Goal: Information Seeking & Learning: Understand process/instructions

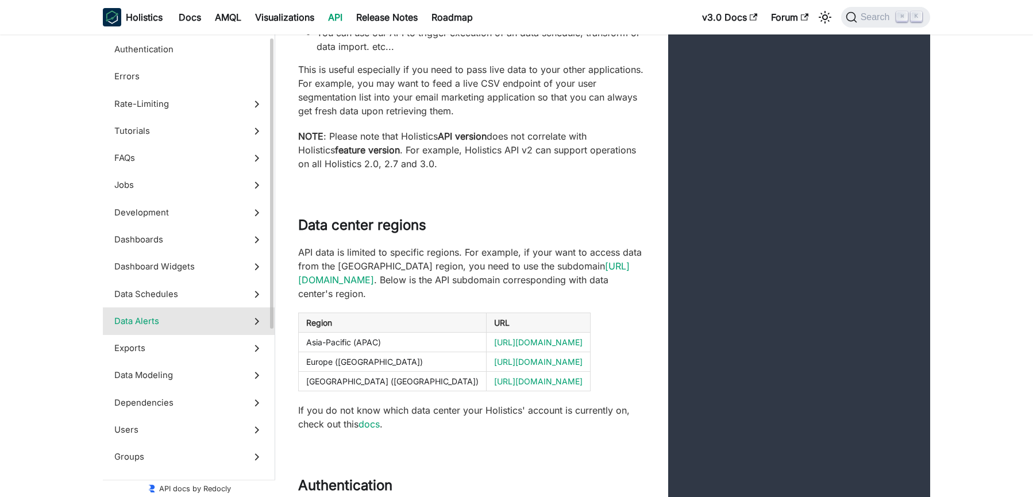
scroll to position [41, 0]
click at [164, 322] on span "Data Alerts" at bounding box center [177, 320] width 127 height 13
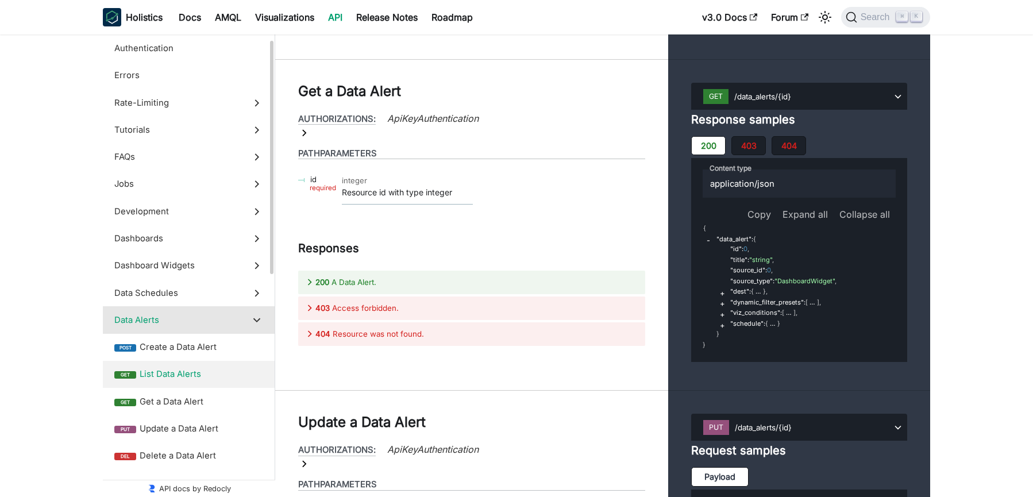
scroll to position [44, 0]
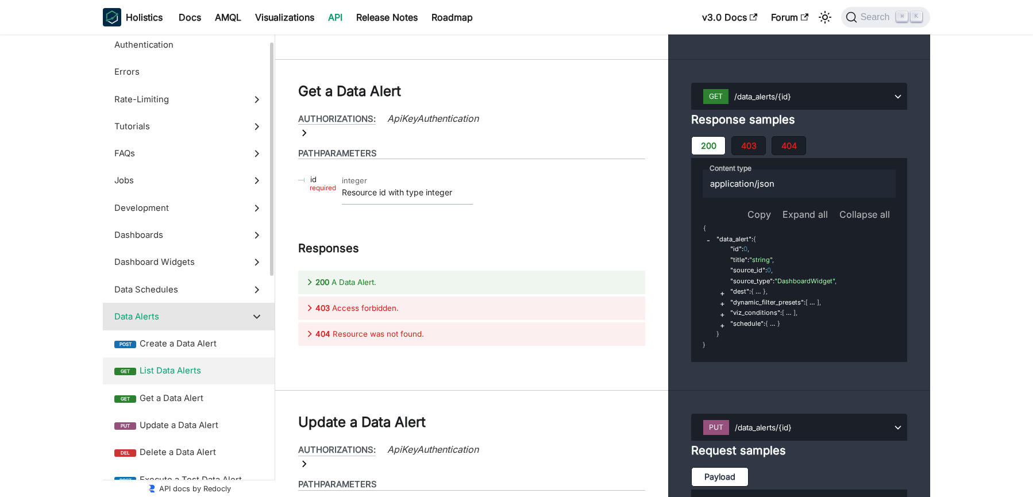
click at [166, 371] on span "List Data Alerts" at bounding box center [202, 370] width 124 height 13
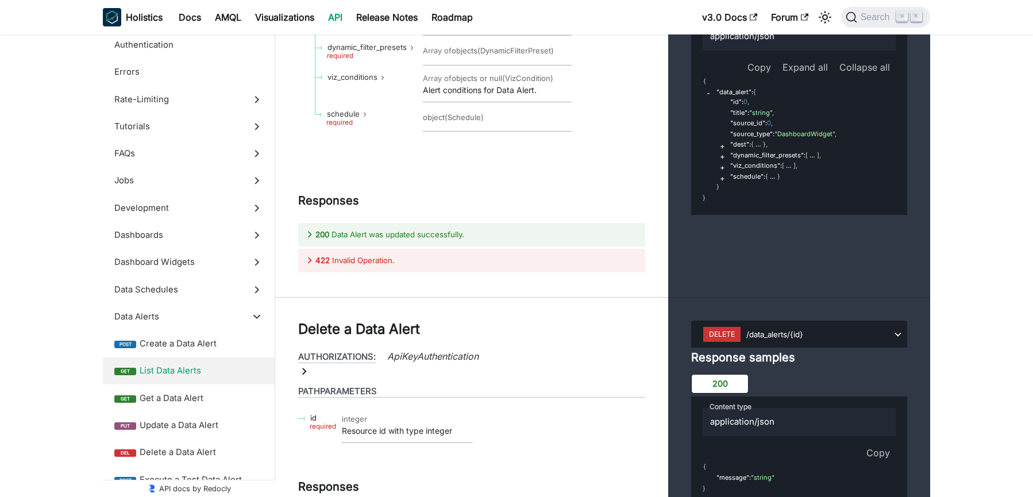
scroll to position [29509, 0]
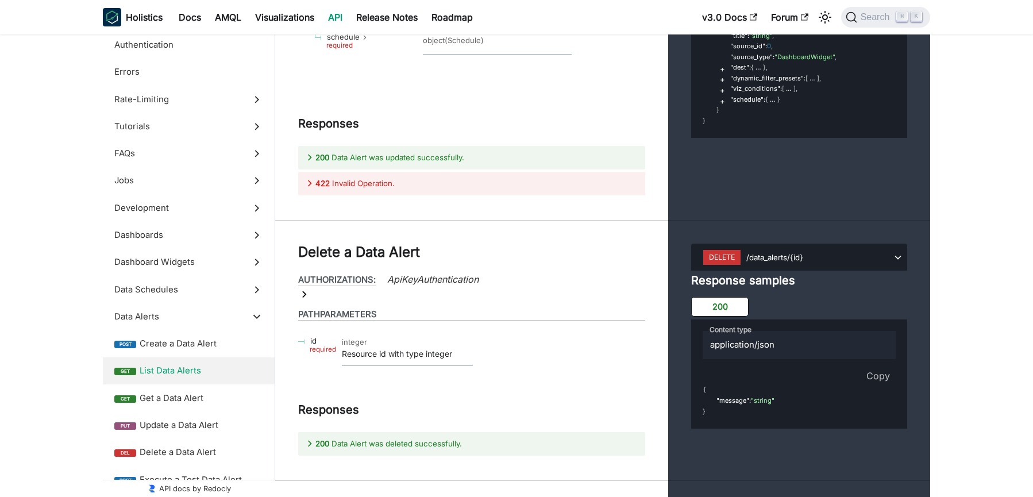
scroll to position [29583, 0]
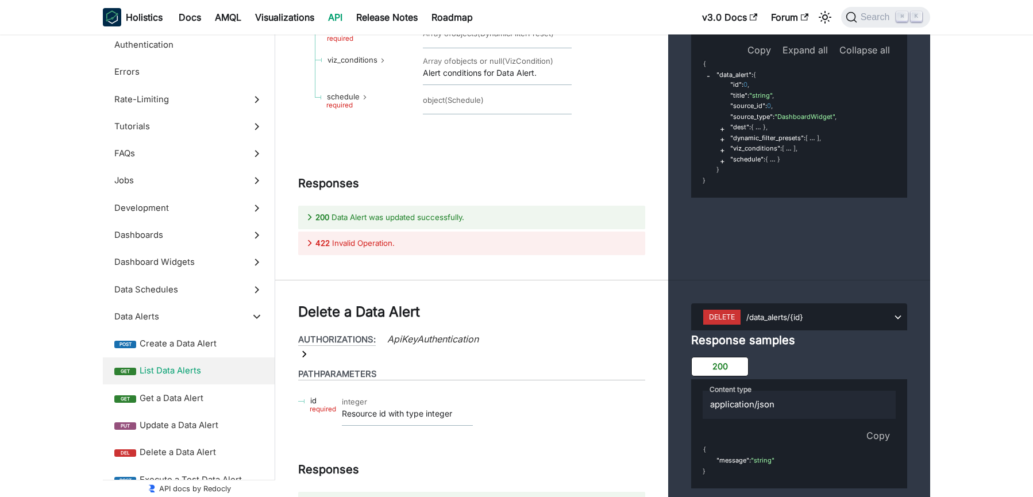
scroll to position [29536, 0]
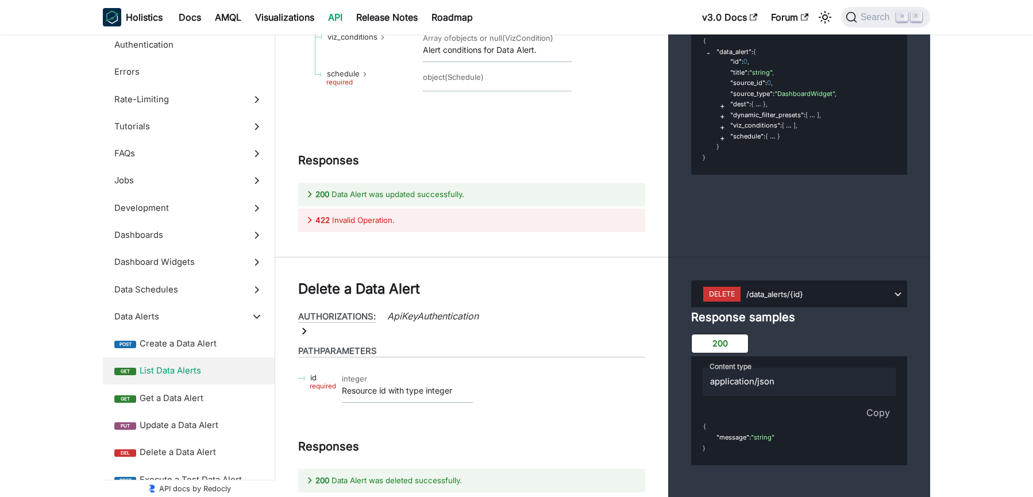
scroll to position [29560, 0]
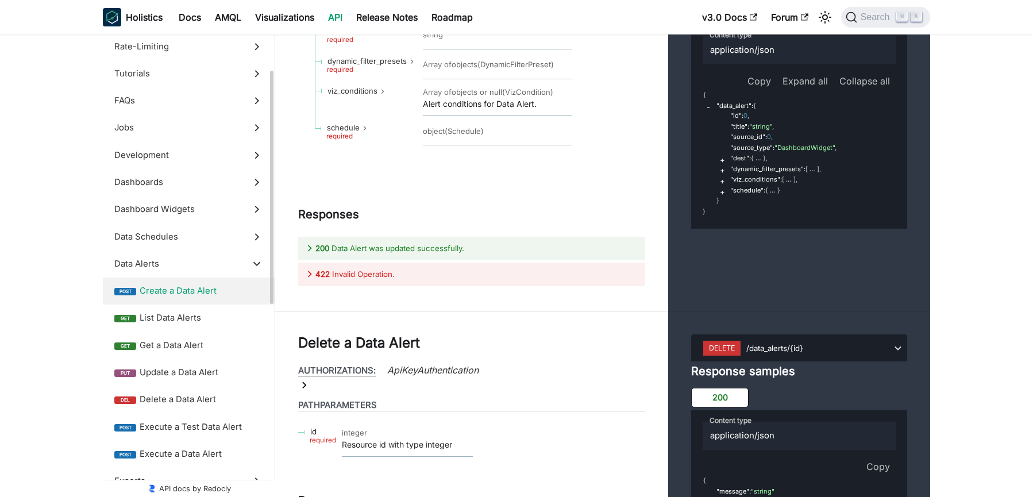
scroll to position [98, 0]
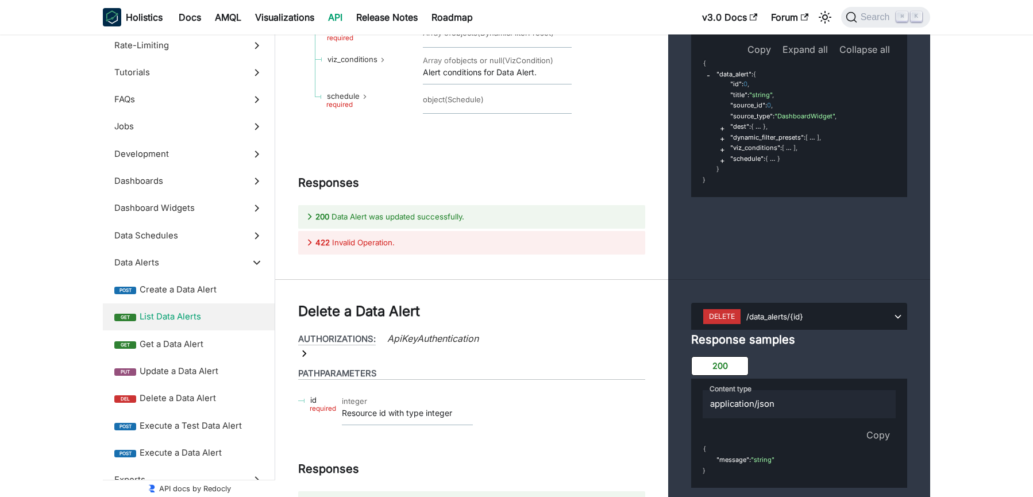
scroll to position [29538, 0]
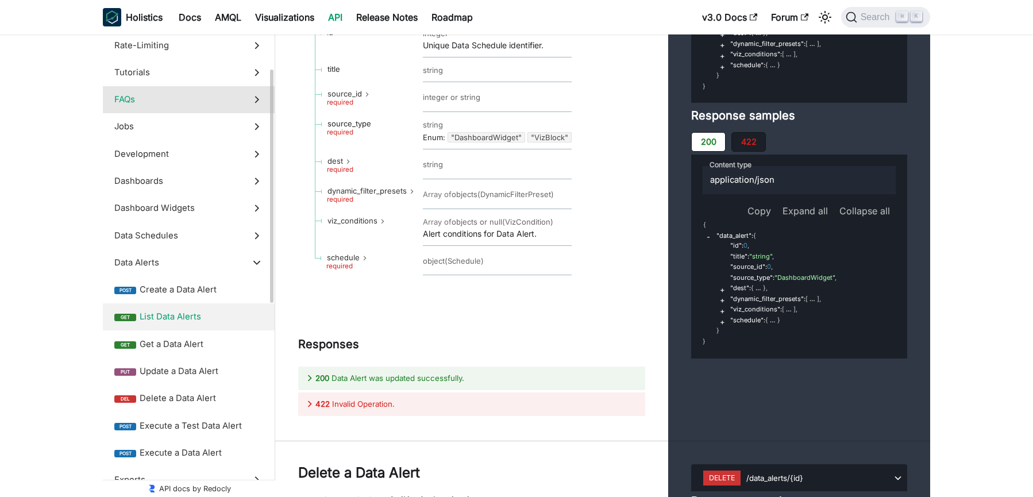
scroll to position [29346, 0]
